Goal: Task Accomplishment & Management: Use online tool/utility

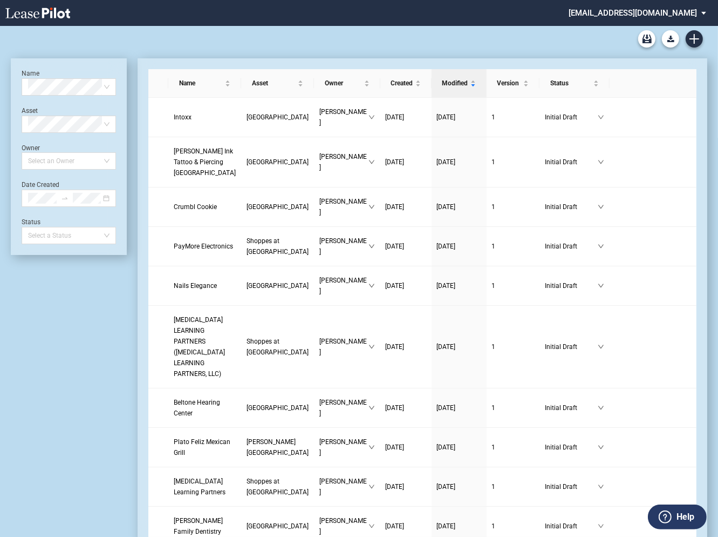
click at [628, 12] on md-select "rivercrest@leasepilot.co Change Password 2-Factor Authentication Admin Area For…" at bounding box center [642, 12] width 148 height 24
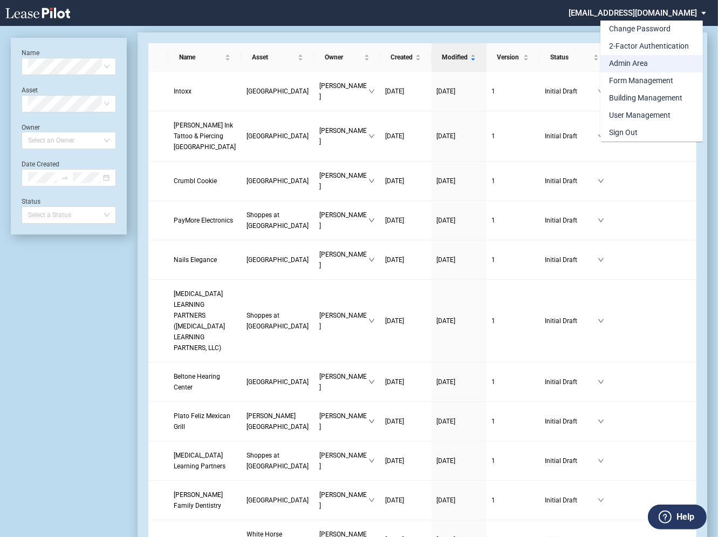
click at [622, 64] on div "Admin Area" at bounding box center [628, 63] width 39 height 11
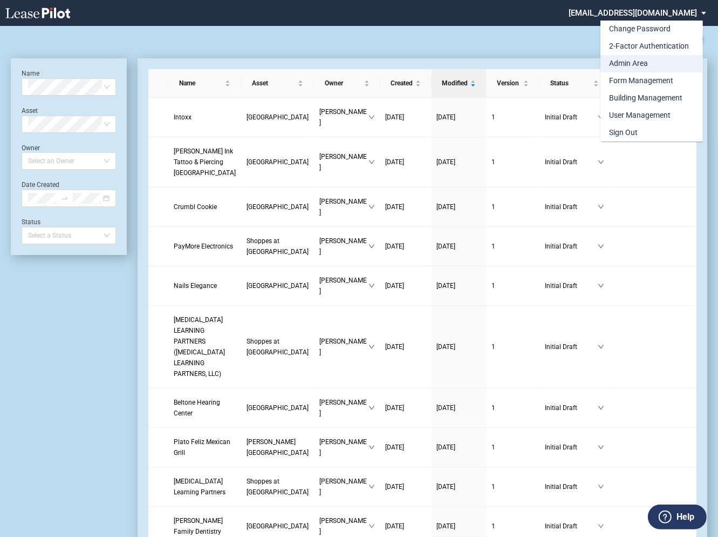
scroll to position [26, 0]
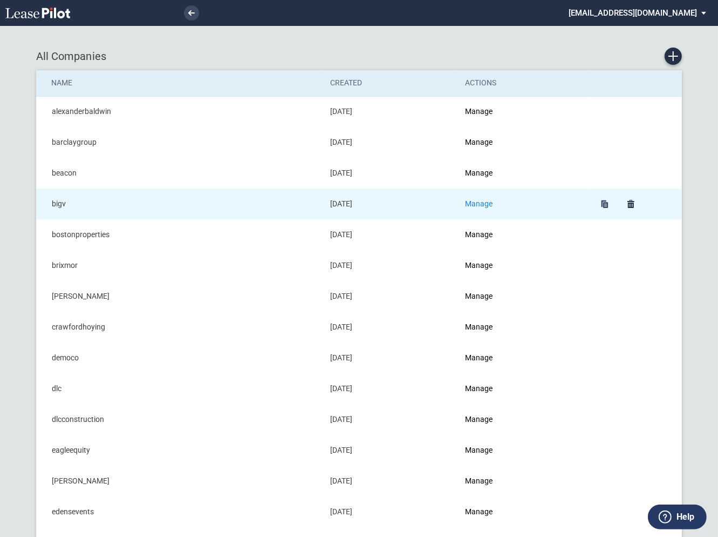
click at [485, 206] on link "Manage" at bounding box center [479, 203] width 28 height 9
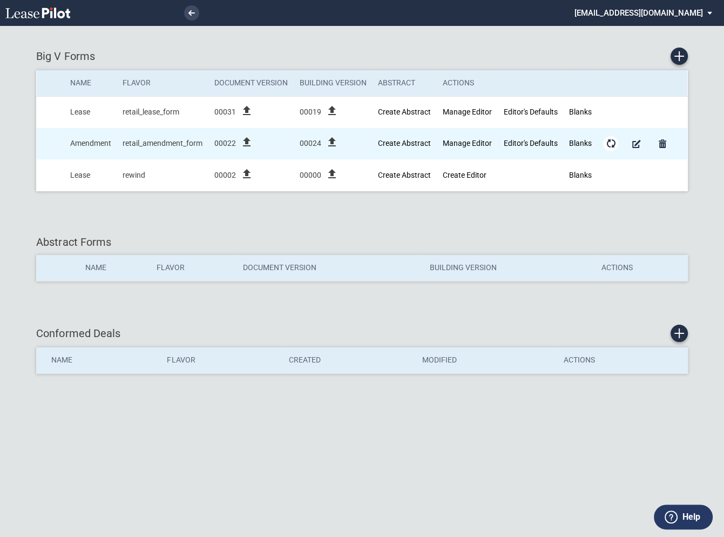
click at [611, 144] on md-icon "Form Updates" at bounding box center [610, 143] width 13 height 13
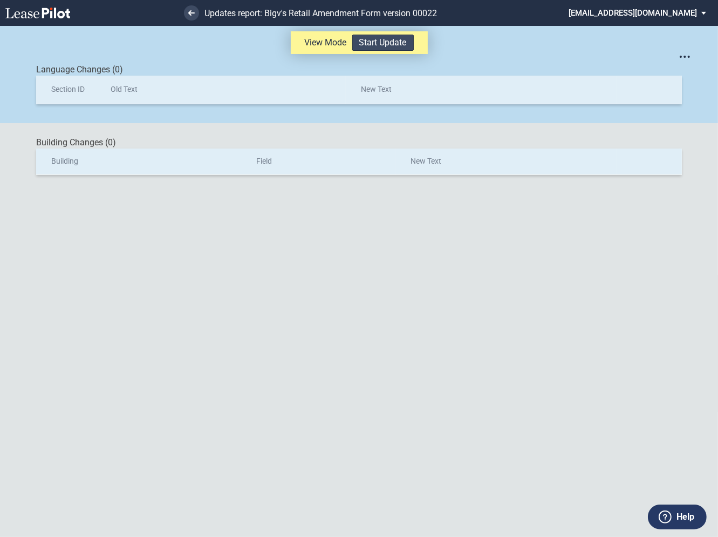
click at [377, 45] on button "Start Update" at bounding box center [384, 43] width 62 height 16
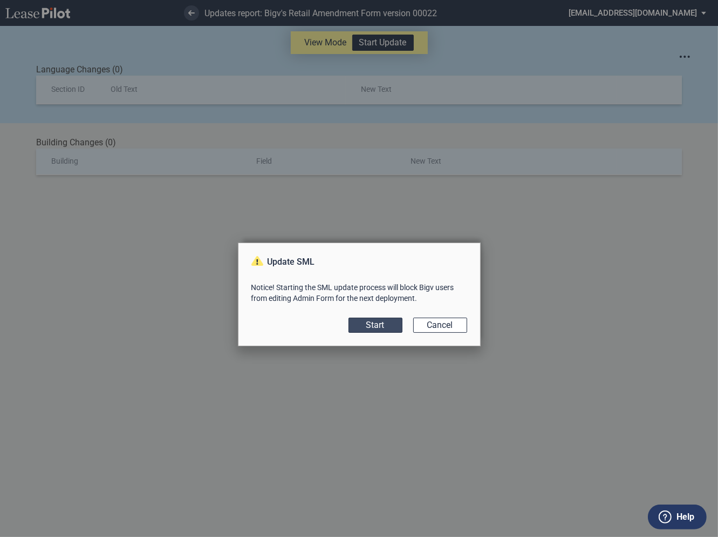
click at [383, 323] on button "Start" at bounding box center [376, 324] width 54 height 15
